Goal: Transaction & Acquisition: Purchase product/service

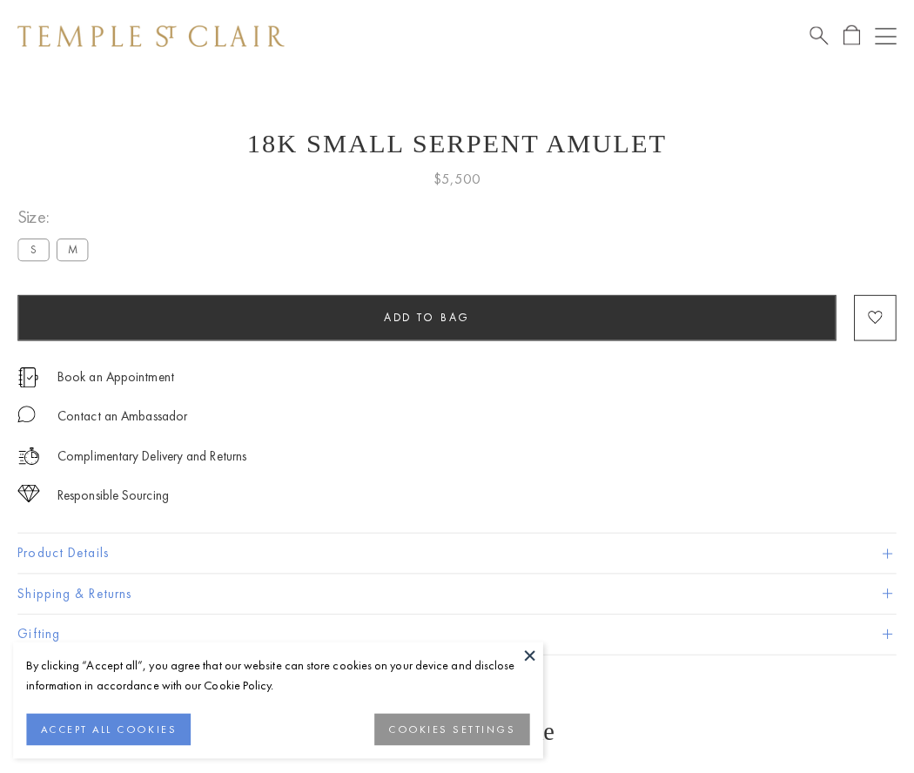
scroll to position [28, 0]
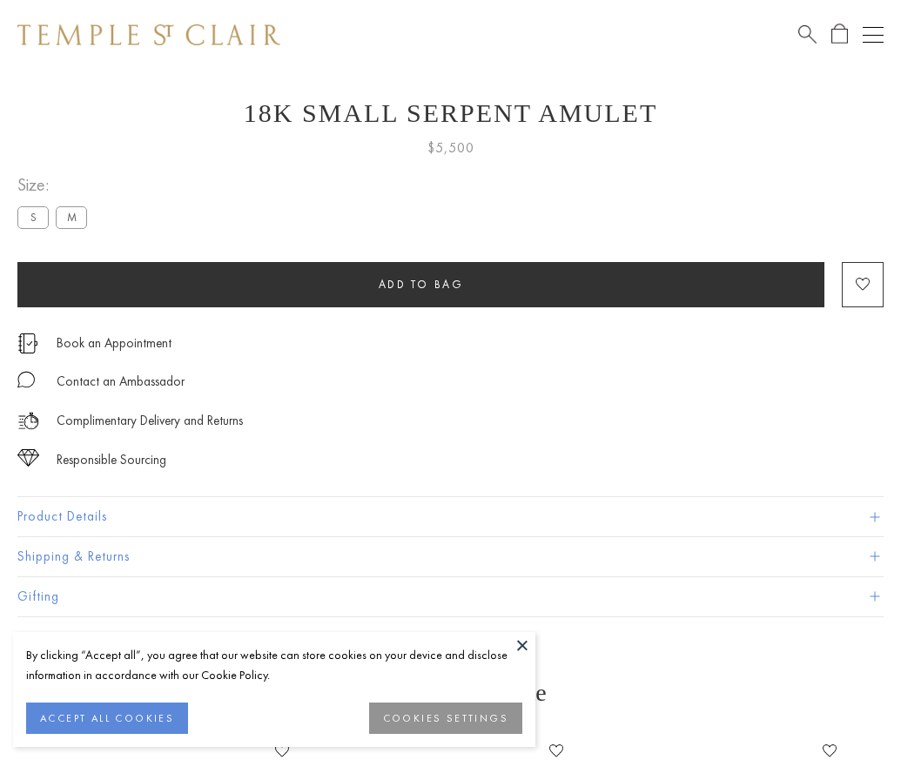
click at [421, 284] on span "Add to bag" at bounding box center [421, 284] width 85 height 15
